Goal: Transaction & Acquisition: Purchase product/service

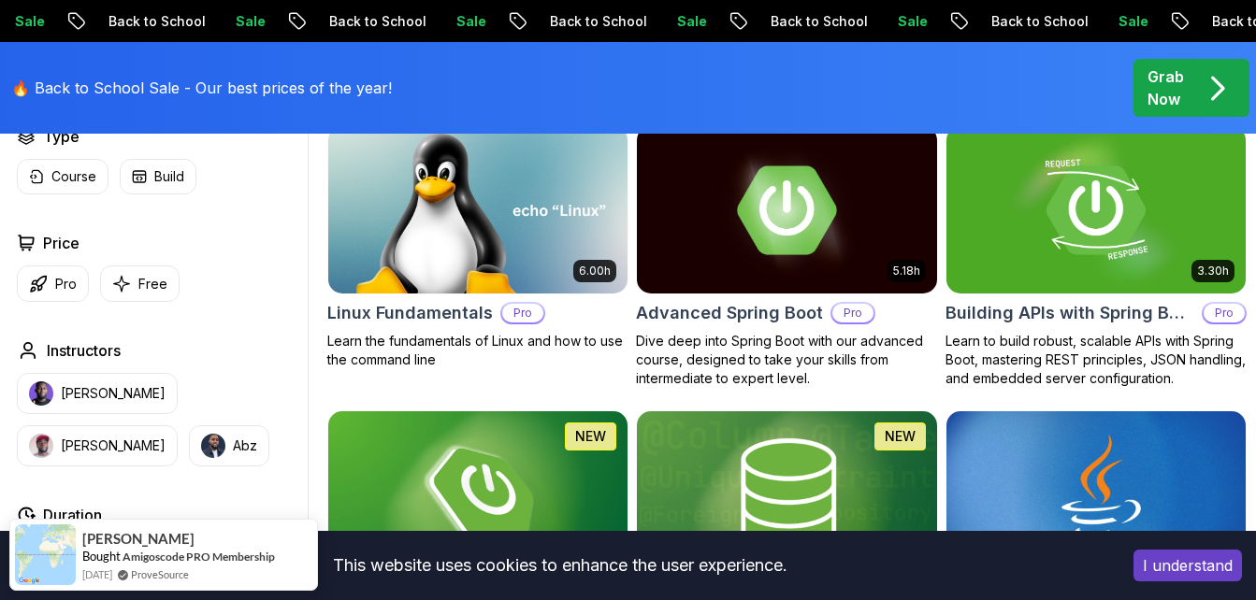
scroll to position [654, 0]
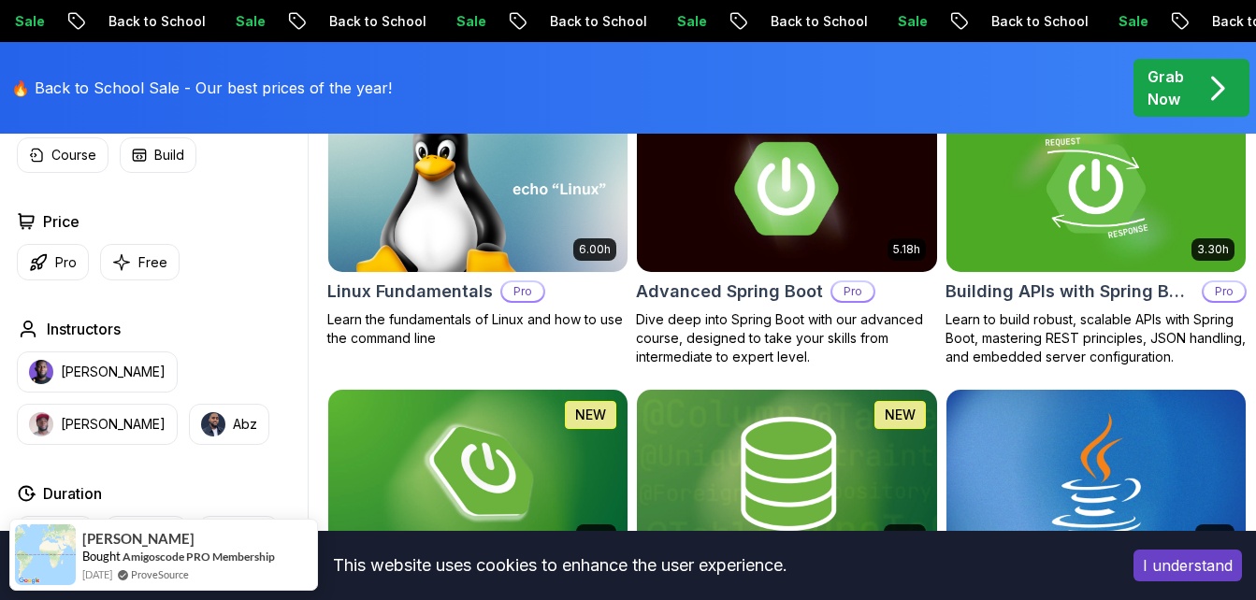
click at [863, 220] on img at bounding box center [786, 189] width 314 height 176
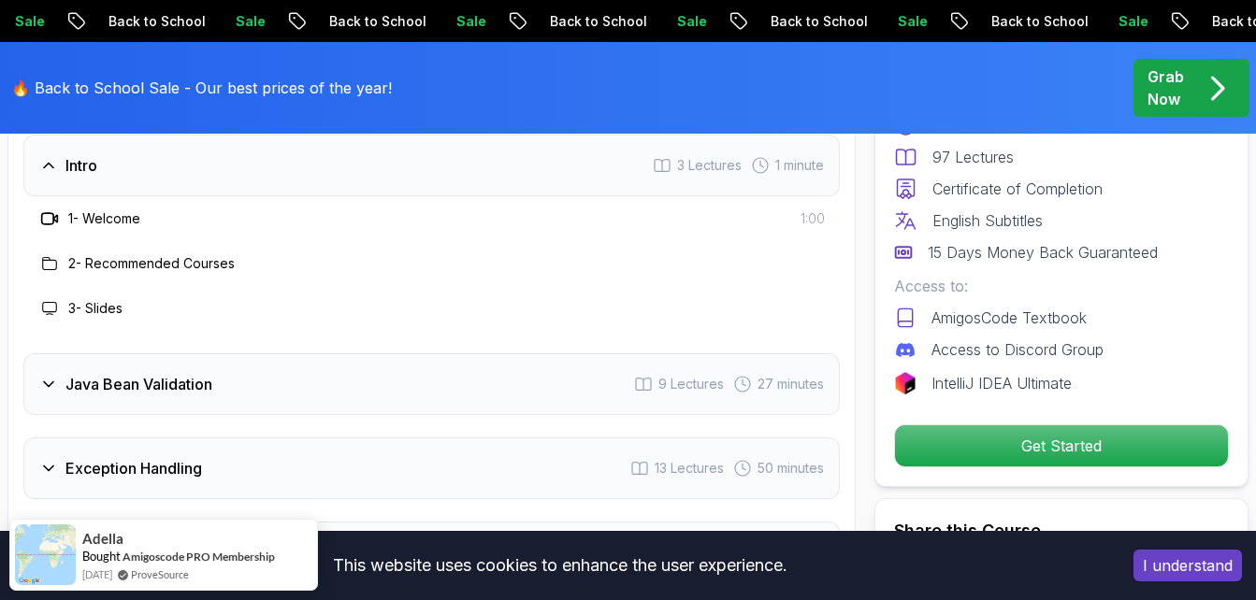
scroll to position [2992, 0]
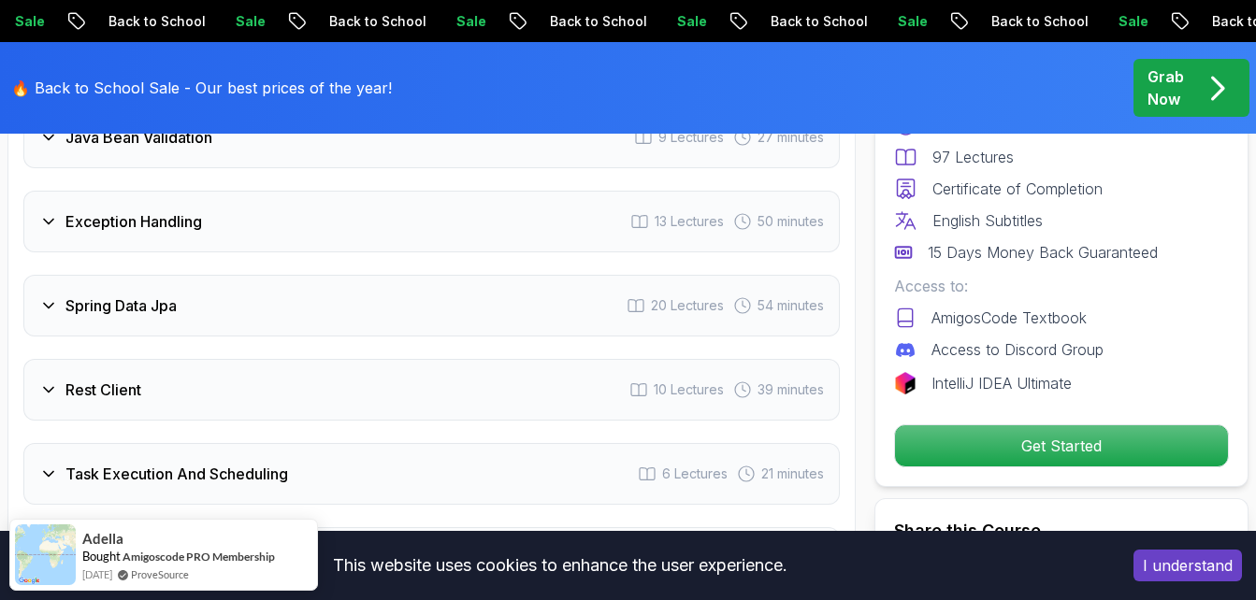
click at [1171, 563] on button "I understand" at bounding box center [1187, 566] width 108 height 32
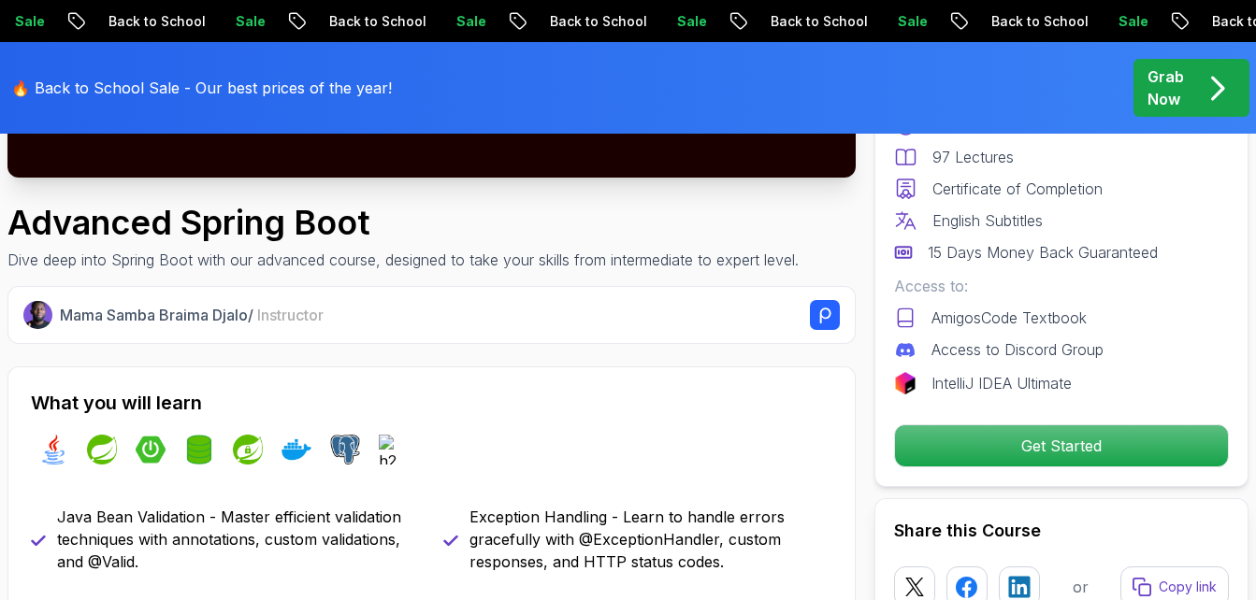
scroll to position [561, 0]
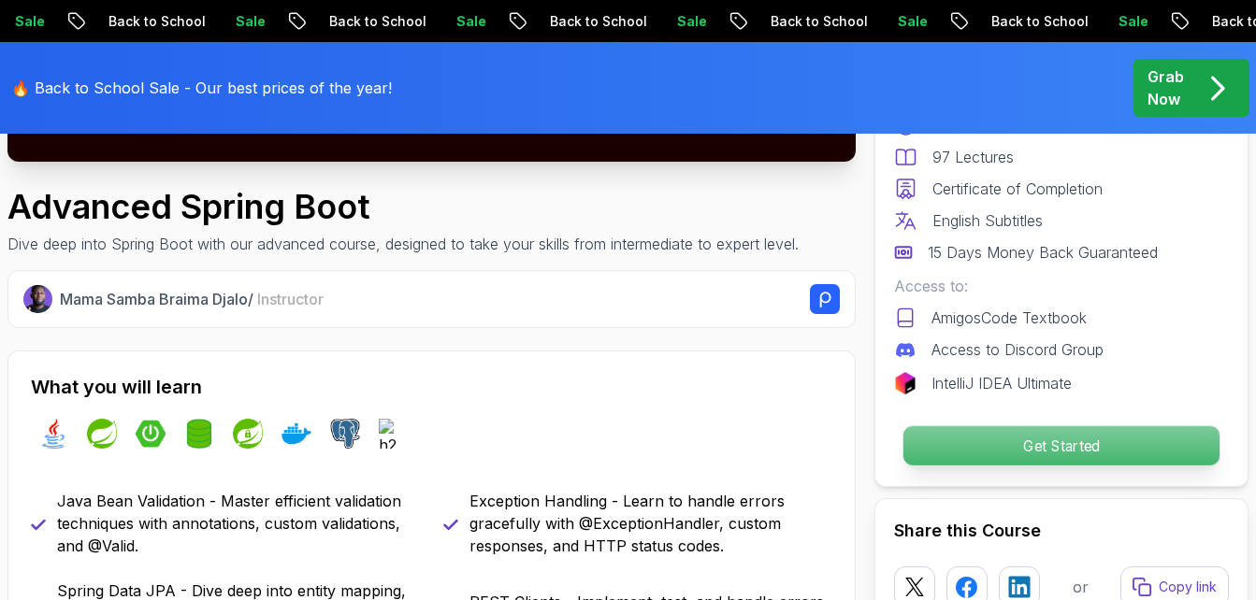
click at [1053, 430] on p "Get Started" at bounding box center [1061, 445] width 316 height 39
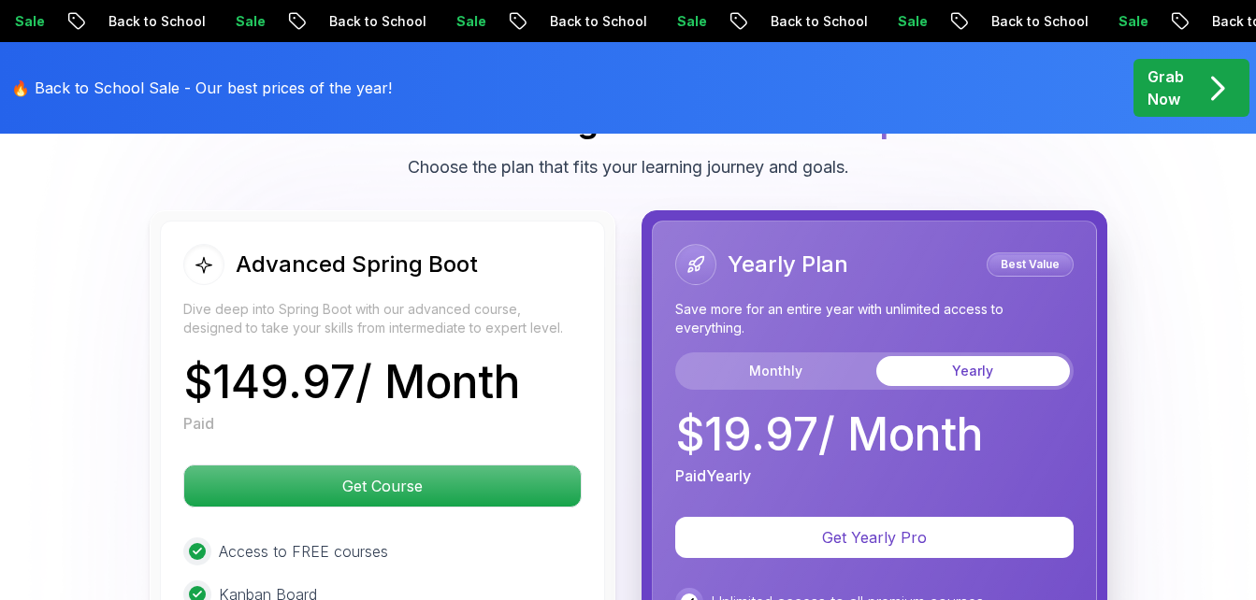
scroll to position [4330, 0]
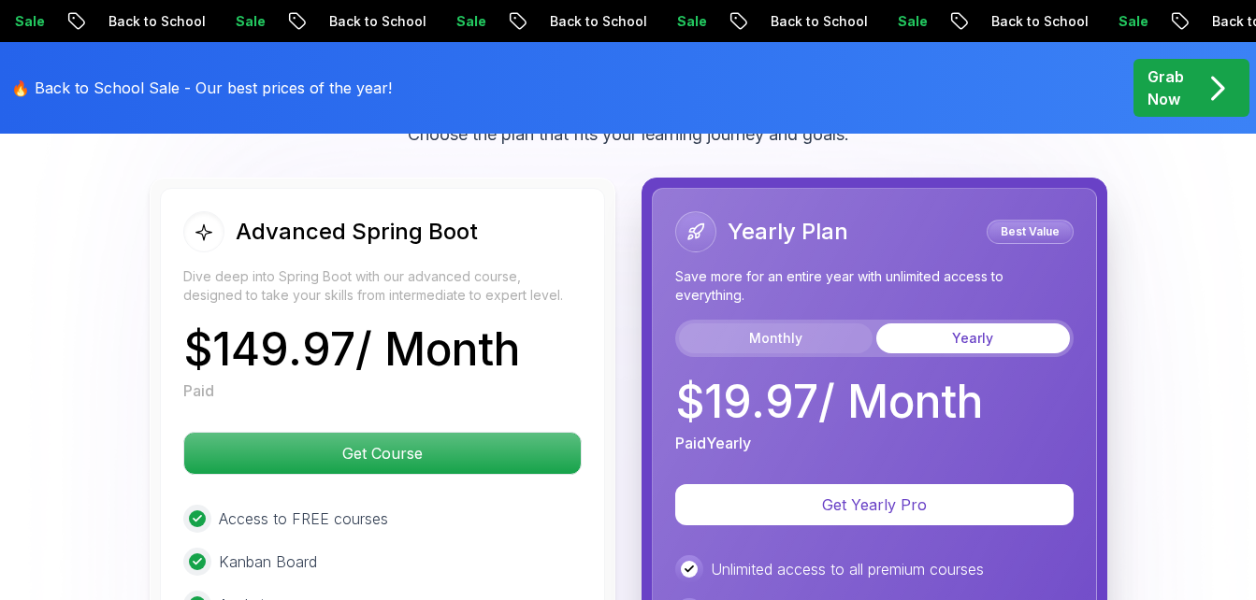
click at [755, 325] on button "Monthly" at bounding box center [776, 339] width 194 height 30
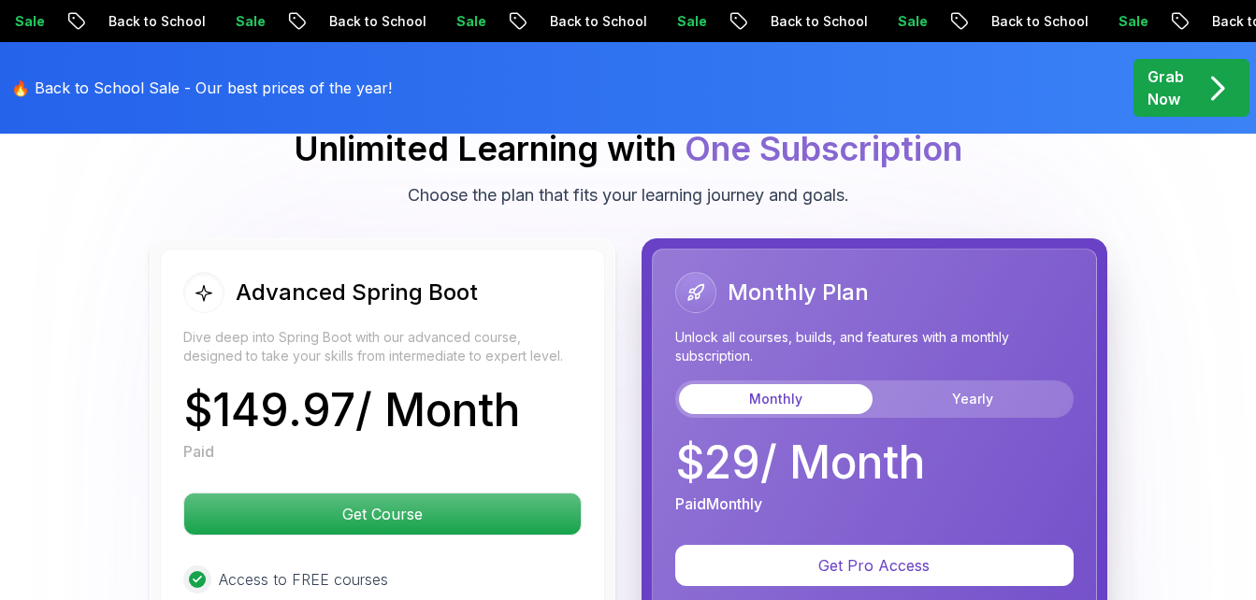
scroll to position [4236, 0]
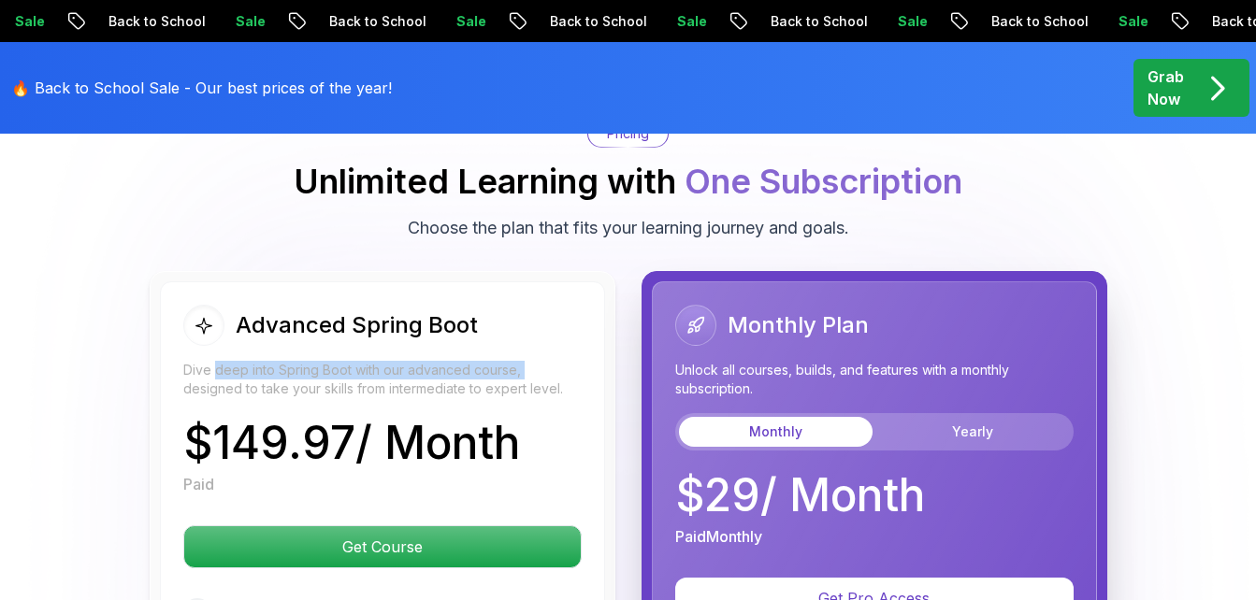
drag, startPoint x: 216, startPoint y: 379, endPoint x: 521, endPoint y: 378, distance: 304.8
click at [521, 378] on p "Dive deep into Spring Boot with our advanced course, designed to take your skil…" at bounding box center [382, 379] width 398 height 37
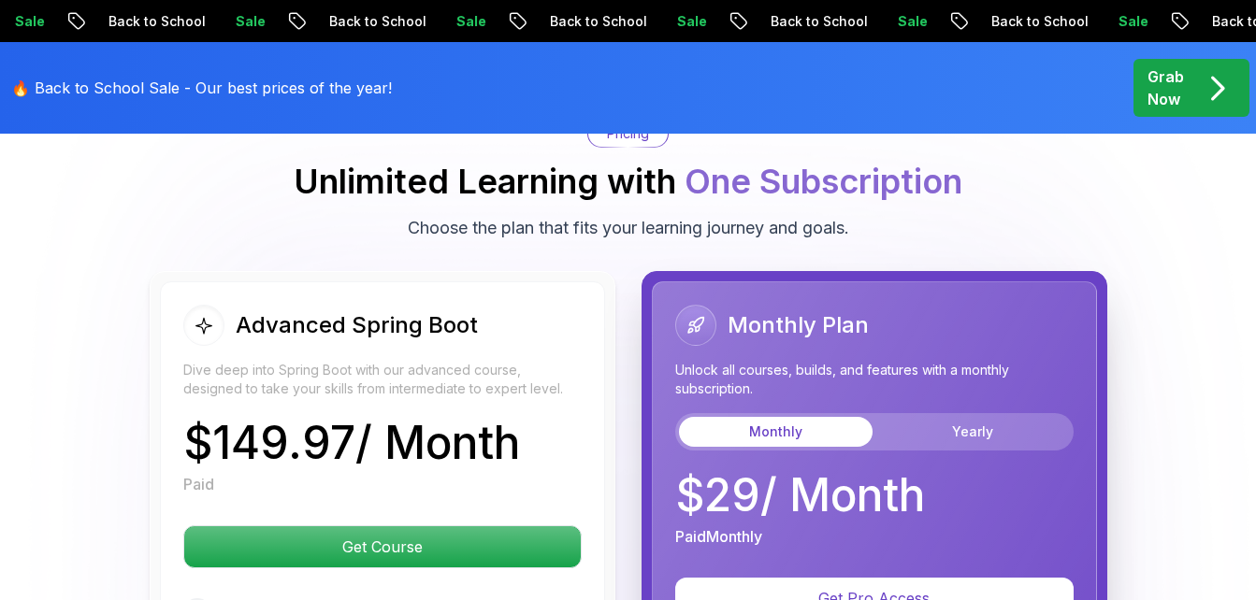
click at [353, 421] on p "$ 149.97 / Month" at bounding box center [351, 443] width 337 height 45
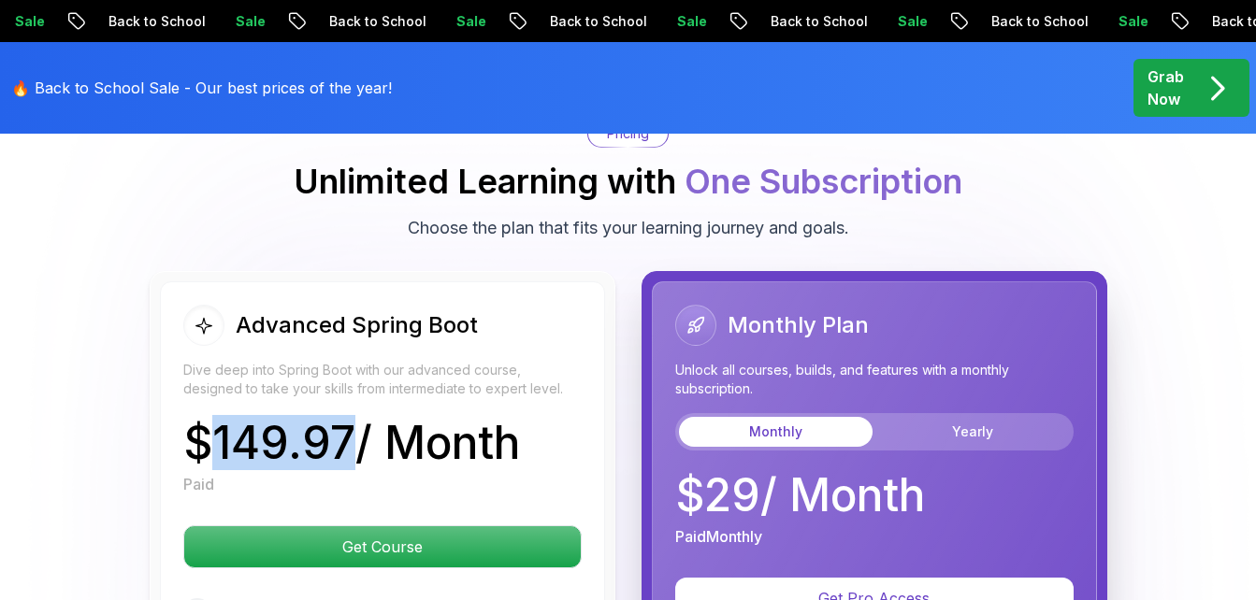
drag, startPoint x: 250, startPoint y: 453, endPoint x: 349, endPoint y: 451, distance: 99.1
click at [349, 451] on p "$ 149.97 / Month" at bounding box center [351, 443] width 337 height 45
copy p "149.97"
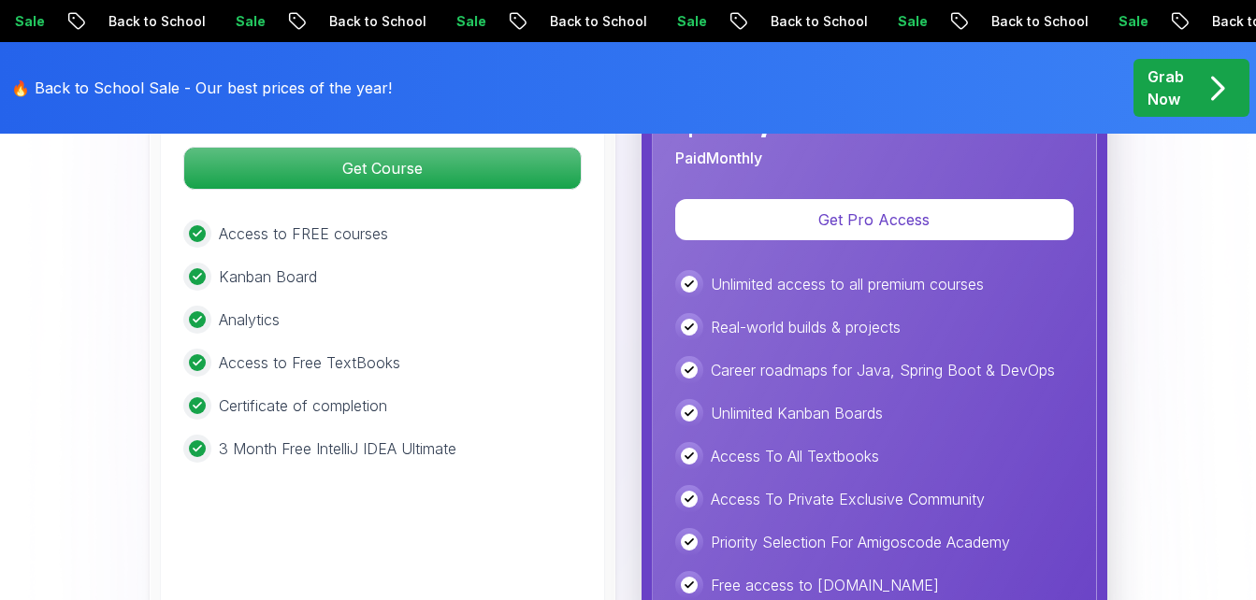
scroll to position [4330, 0]
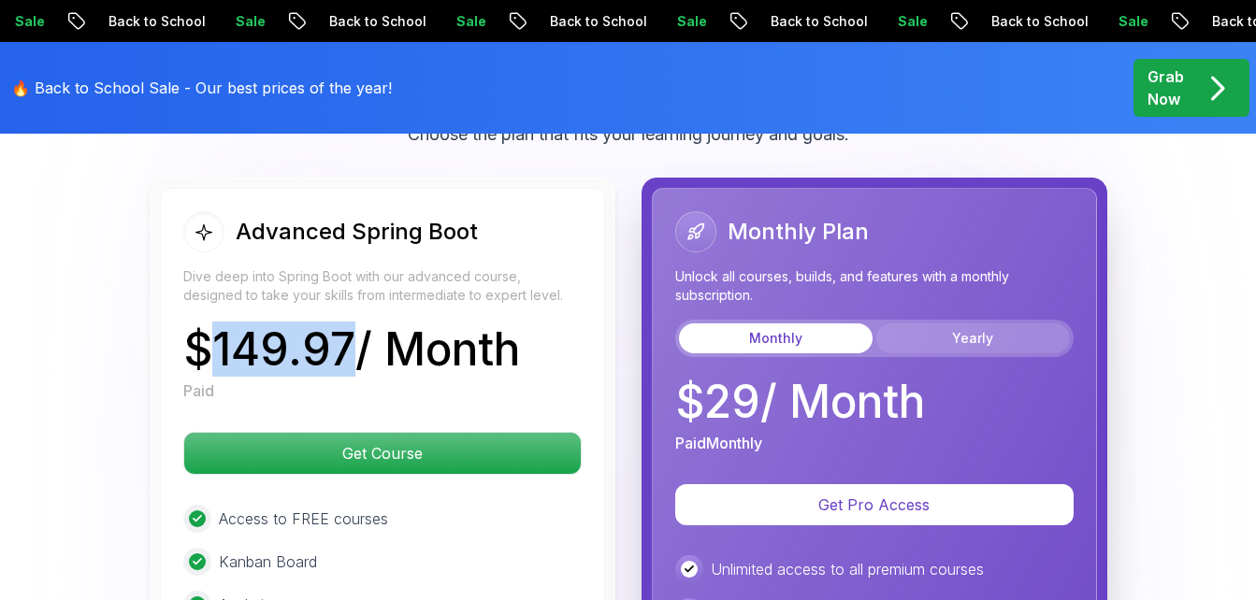
click at [1021, 325] on button "Yearly" at bounding box center [973, 339] width 194 height 30
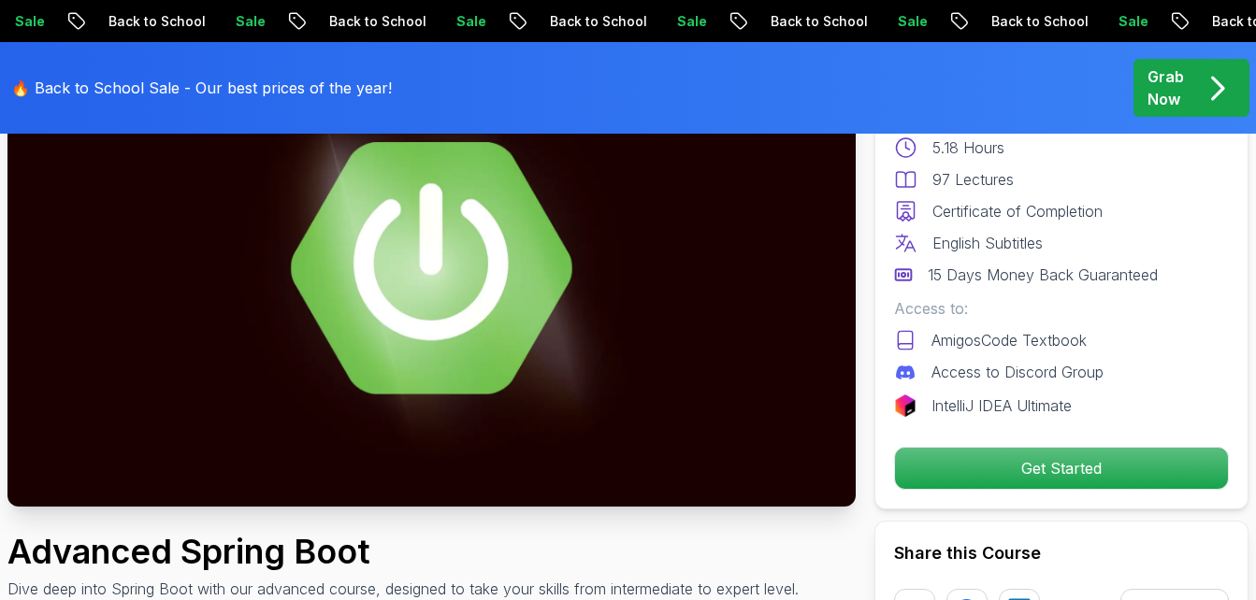
scroll to position [0, 0]
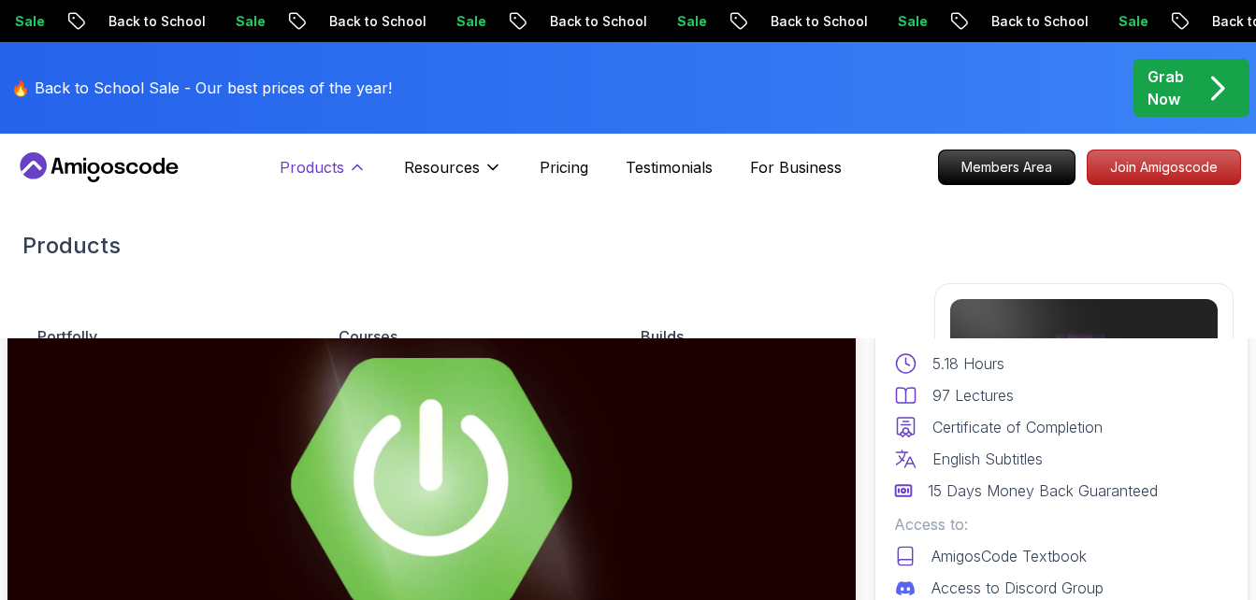
click at [322, 165] on p "Products" at bounding box center [312, 167] width 65 height 22
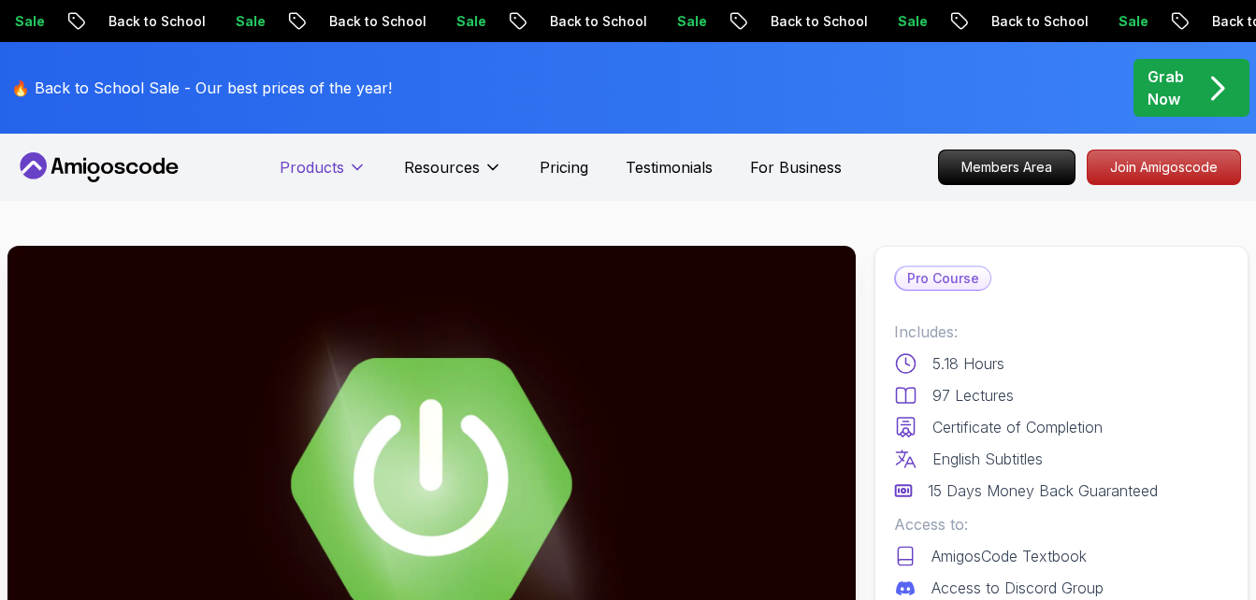
click at [322, 165] on p "Products" at bounding box center [312, 167] width 65 height 22
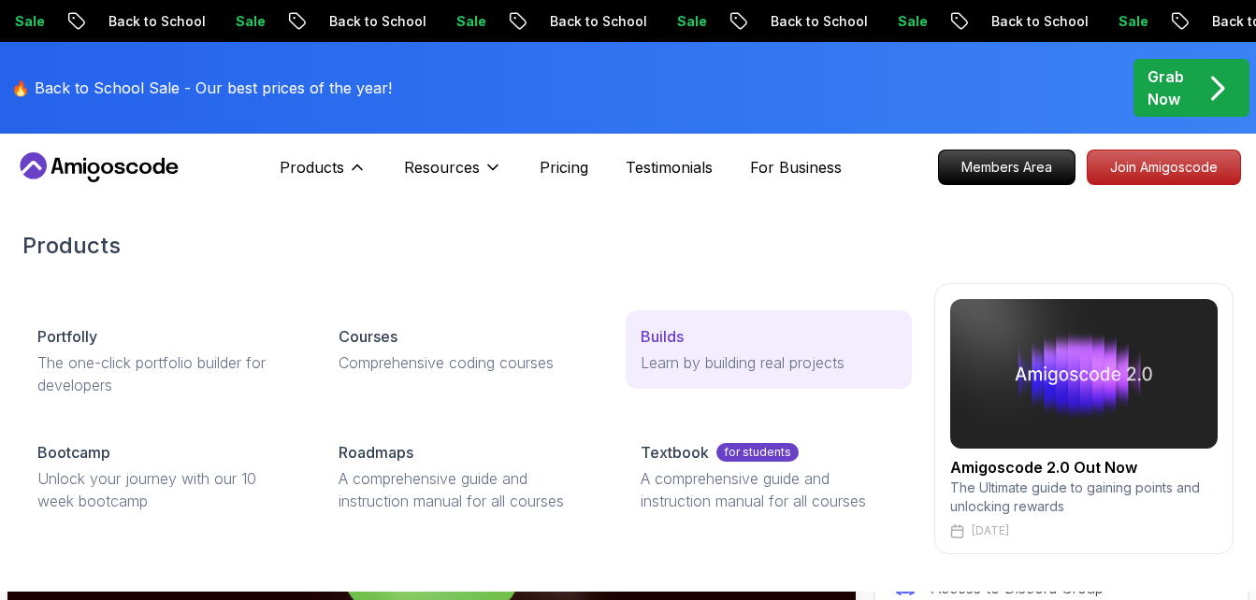
click at [741, 371] on p "Learn by building real projects" at bounding box center [768, 363] width 256 height 22
